Goal: Task Accomplishment & Management: Complete application form

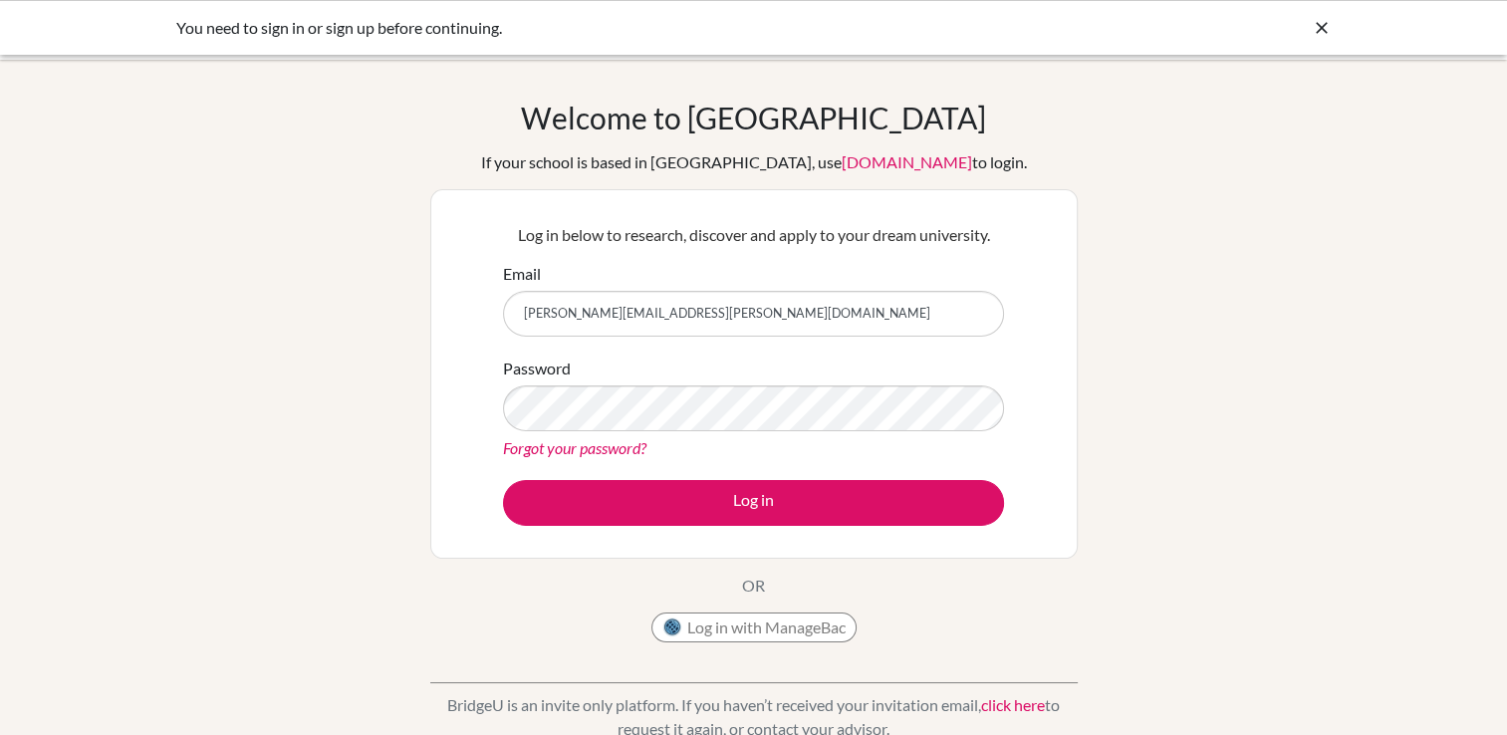
click at [651, 432] on div "Password Forgot your password?" at bounding box center [753, 409] width 501 height 104
click at [503, 480] on button "Log in" at bounding box center [753, 503] width 501 height 46
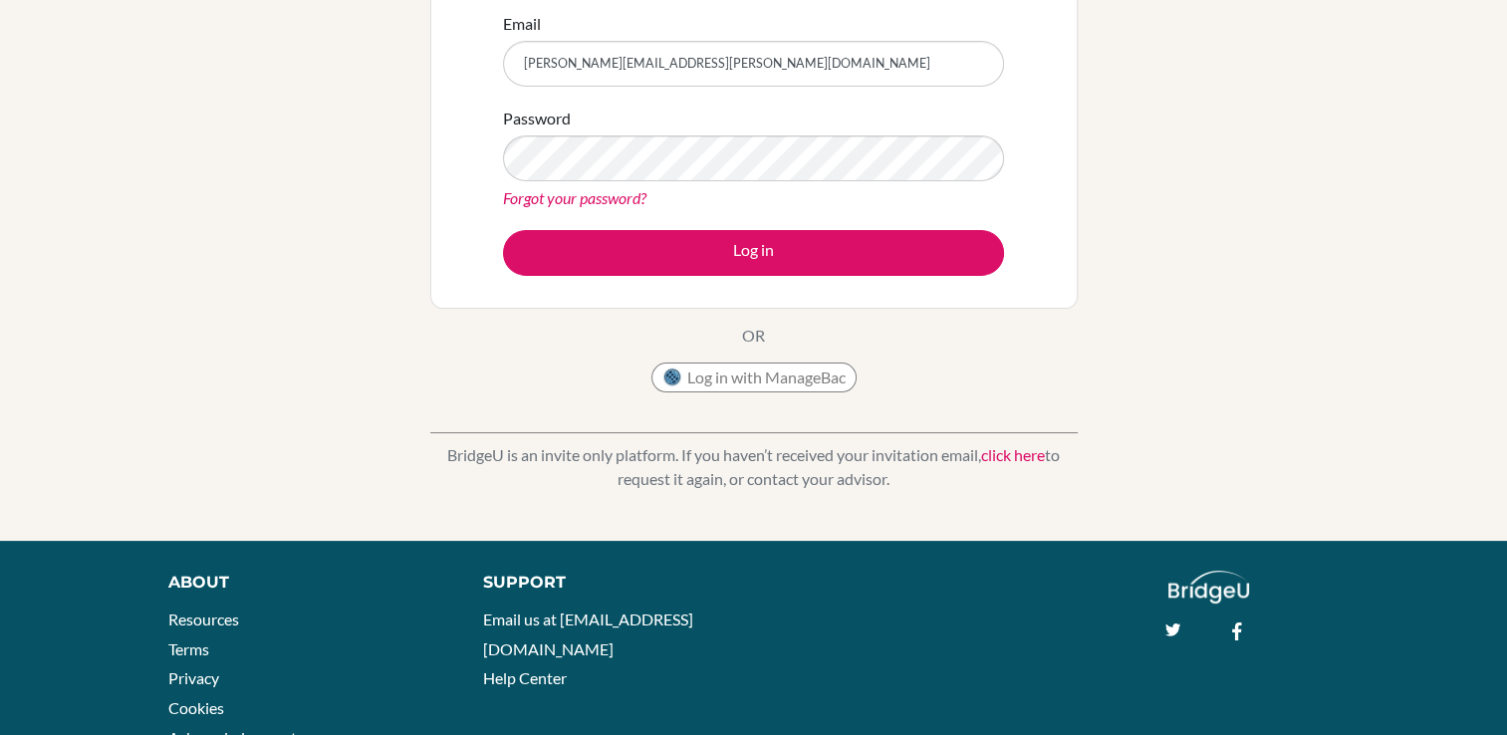
scroll to position [253, 0]
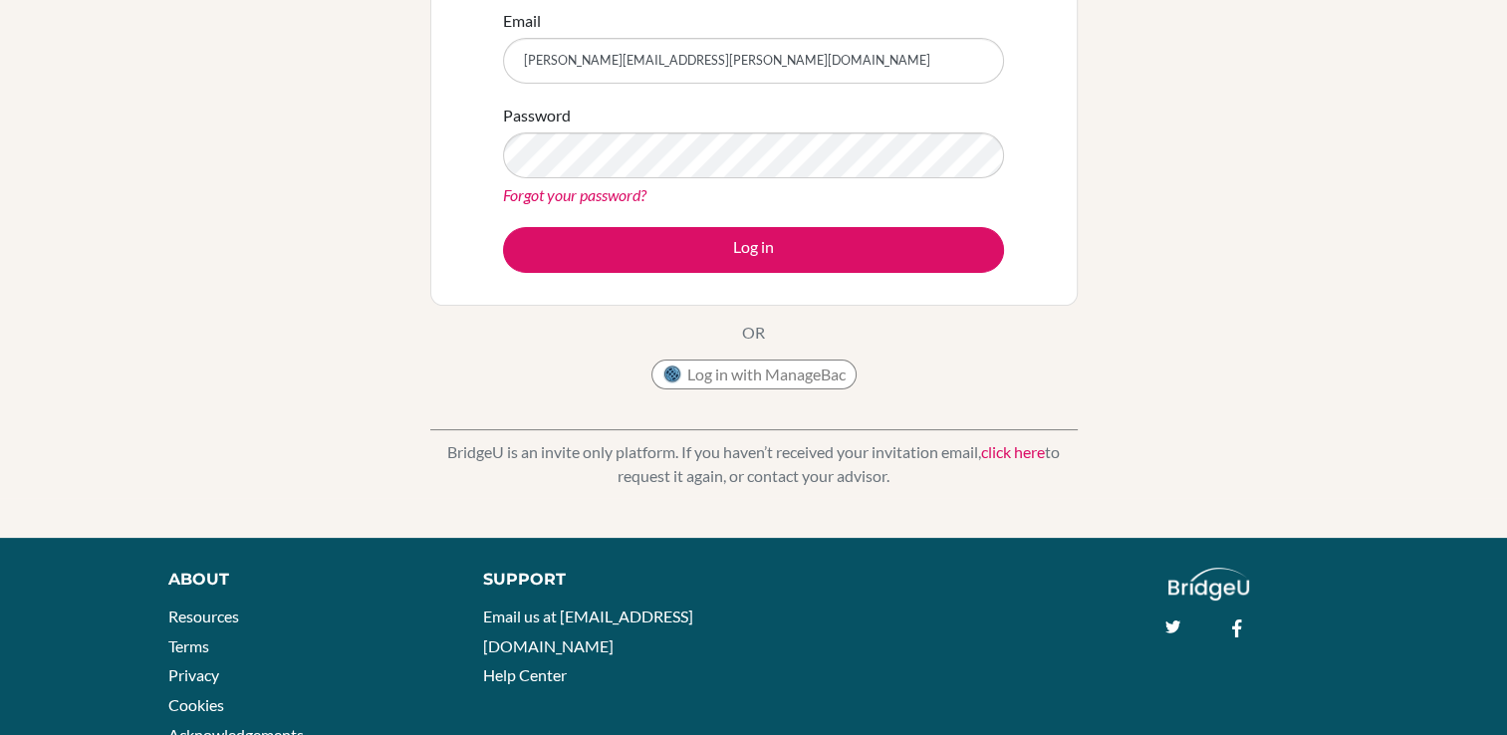
click at [1028, 444] on link "click here" at bounding box center [1013, 451] width 64 height 19
